Goal: Task Accomplishment & Management: Use online tool/utility

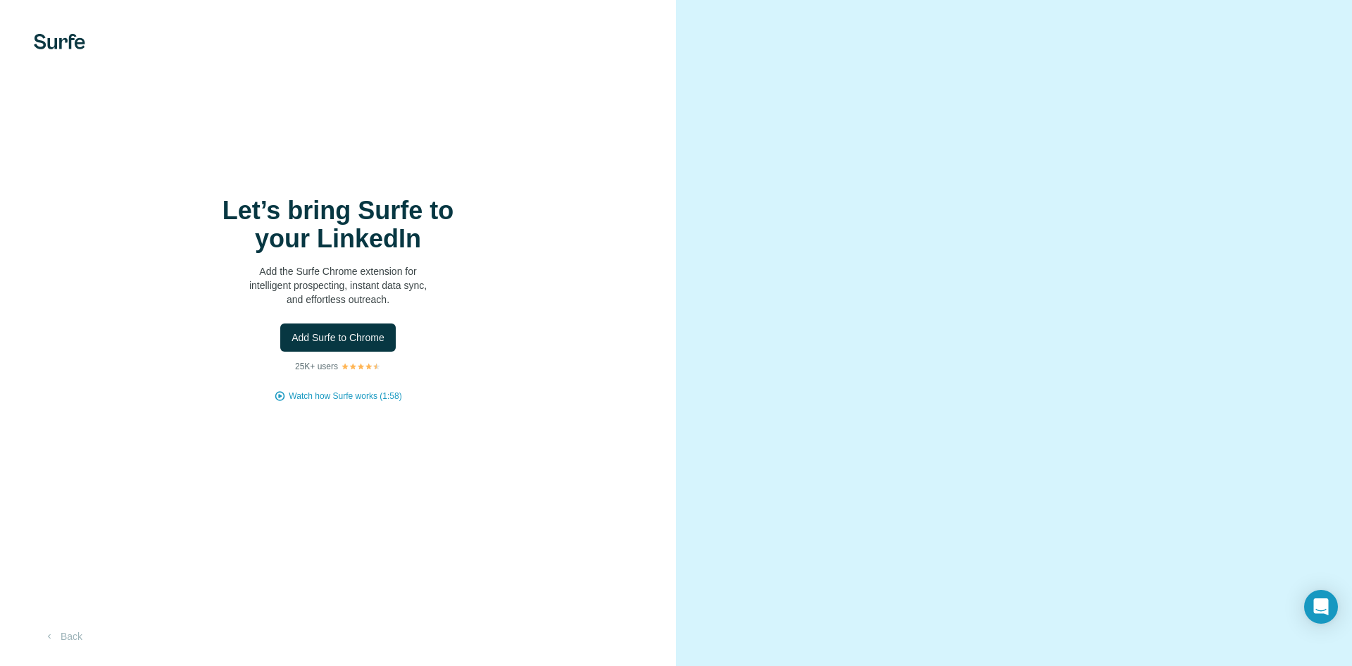
click at [618, 423] on div "Let’s bring Surfe to your LinkedIn Add the Surfe Chrome extension for intellige…" at bounding box center [338, 333] width 676 height 666
click at [393, 399] on span "Watch how Surfe works (1:58)" at bounding box center [345, 396] width 113 height 13
click at [359, 334] on span "Add Surfe to Chrome" at bounding box center [338, 337] width 93 height 14
